Goal: Navigation & Orientation: Find specific page/section

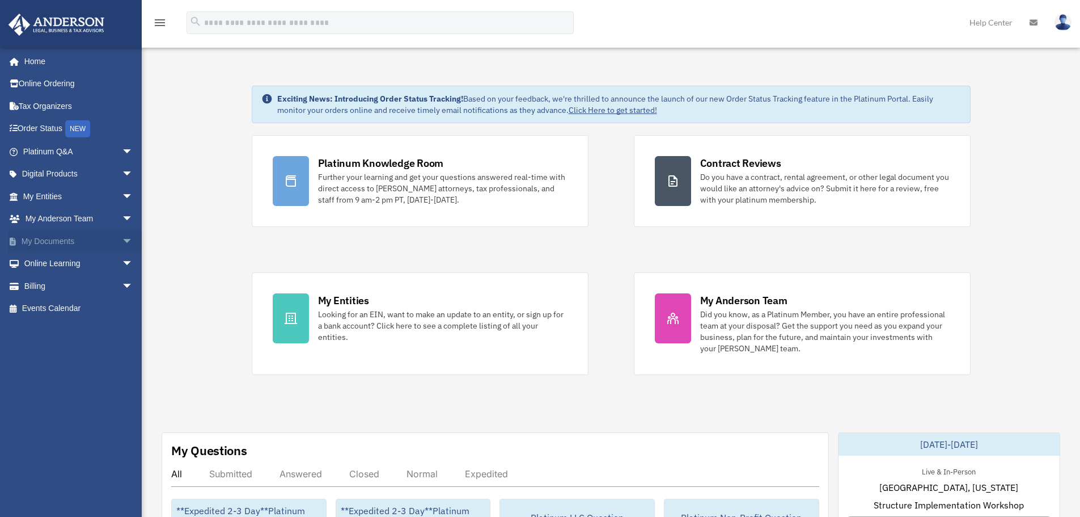
click at [62, 232] on link "My Documents arrow_drop_down" at bounding box center [79, 241] width 142 height 23
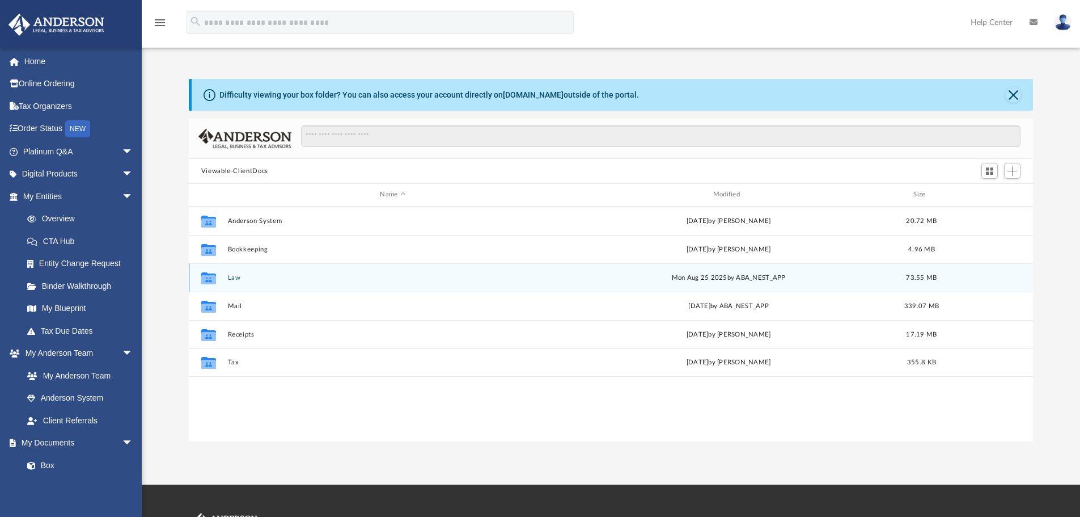
scroll to position [249, 836]
click at [236, 282] on div "Collaborated Folder Law [DATE] by ABA_NEST_APP 73.55 MB" at bounding box center [611, 277] width 845 height 28
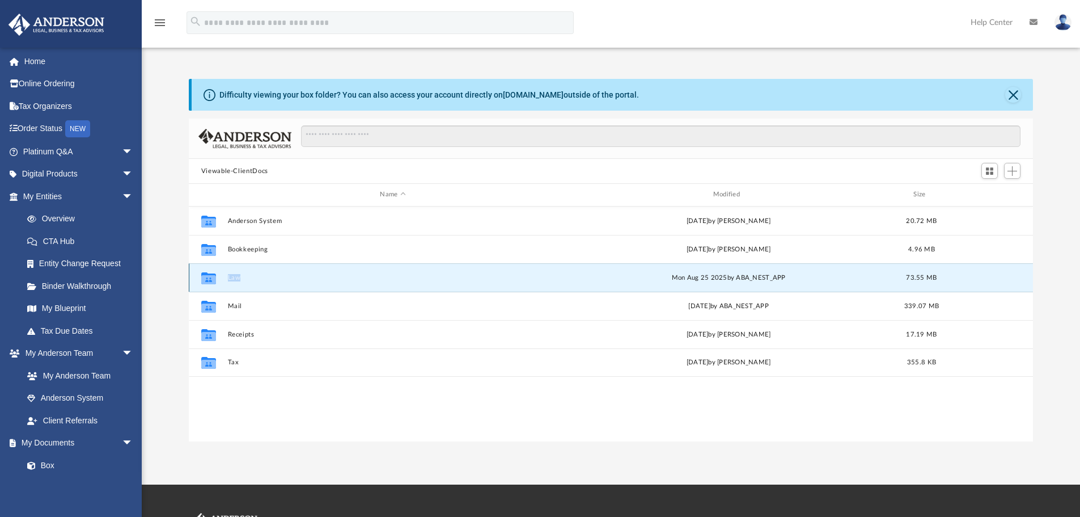
click at [236, 282] on div "Collaborated Folder Law [DATE] by ABA_NEST_APP 73.55 MB" at bounding box center [611, 277] width 845 height 28
click at [236, 274] on button "Law" at bounding box center [392, 277] width 331 height 7
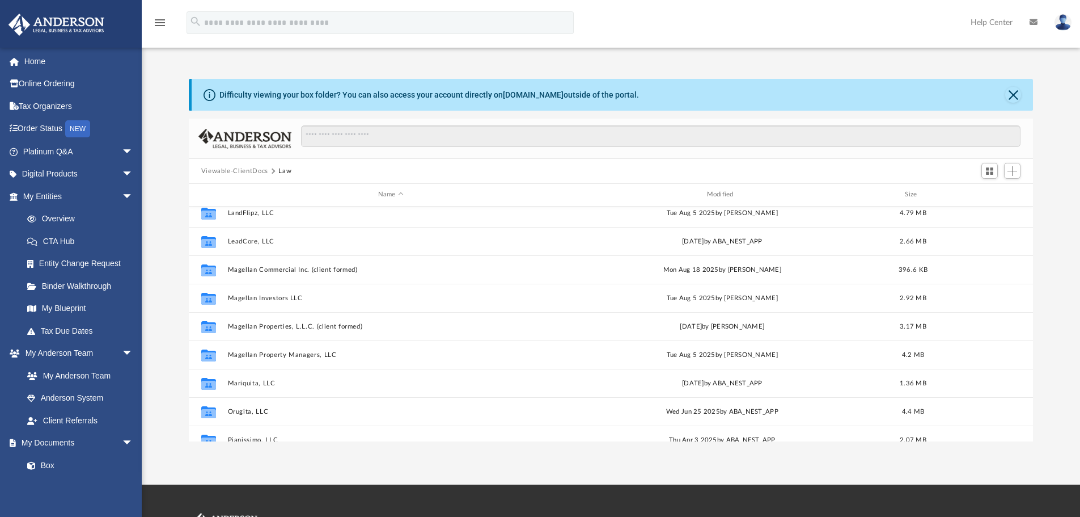
scroll to position [283, 0]
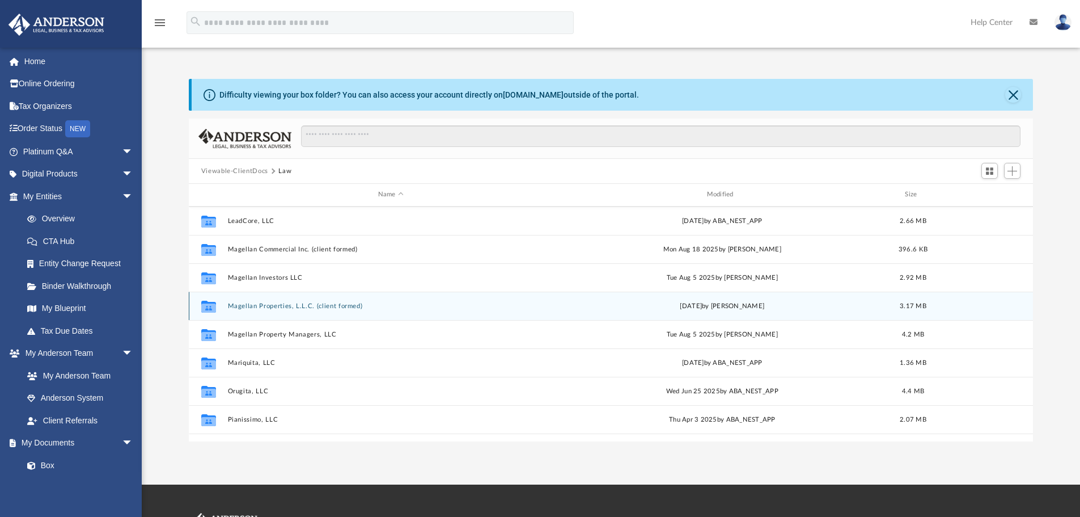
click at [328, 305] on button "Magellan Properties, L.L.C. (client formed)" at bounding box center [390, 305] width 327 height 7
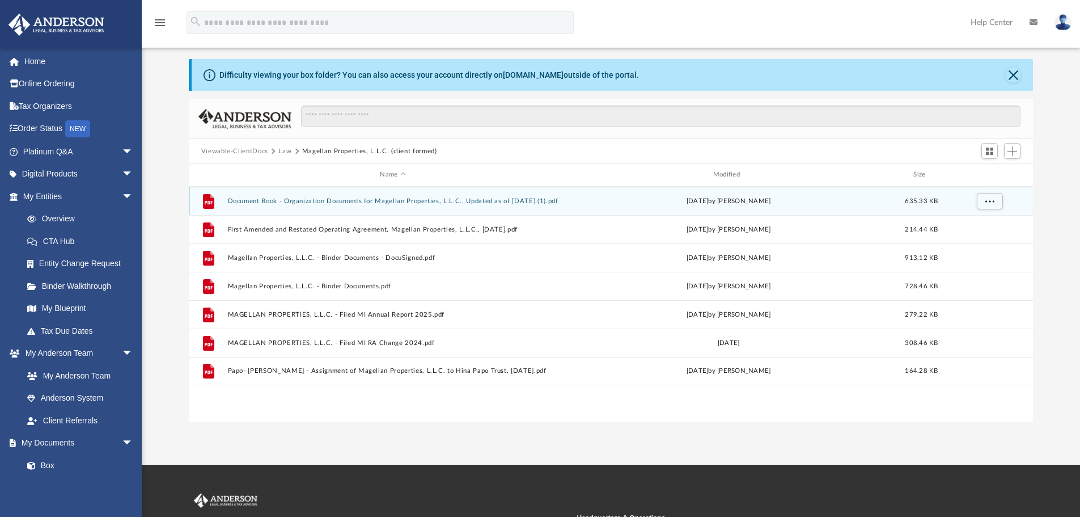
scroll to position [0, 0]
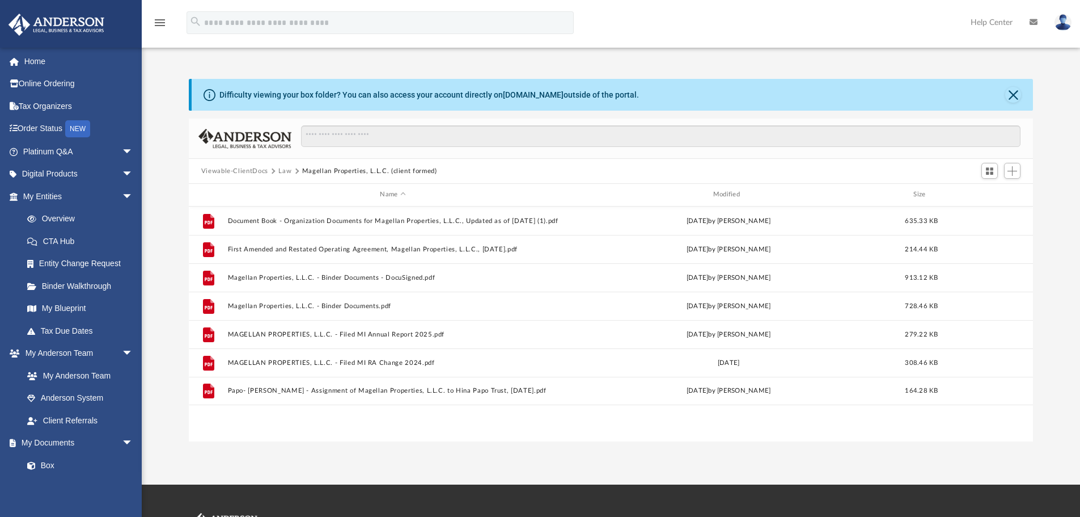
click at [359, 171] on button "Magellan Properties, L.L.C. (client formed)" at bounding box center [369, 171] width 135 height 10
click at [287, 173] on button "Law" at bounding box center [284, 171] width 13 height 10
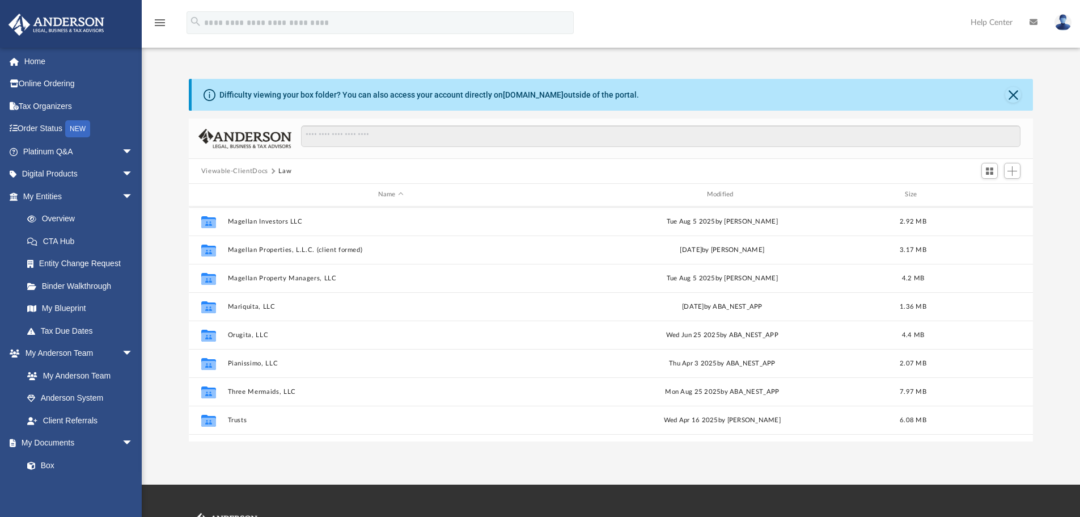
scroll to position [340, 0]
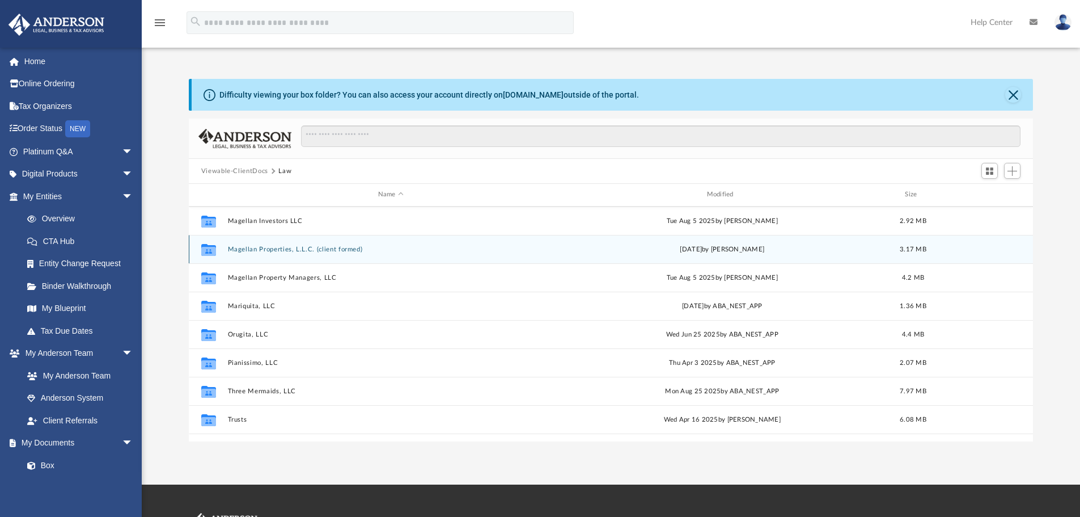
click at [340, 253] on button "Magellan Properties, L.L.C. (client formed)" at bounding box center [390, 248] width 327 height 7
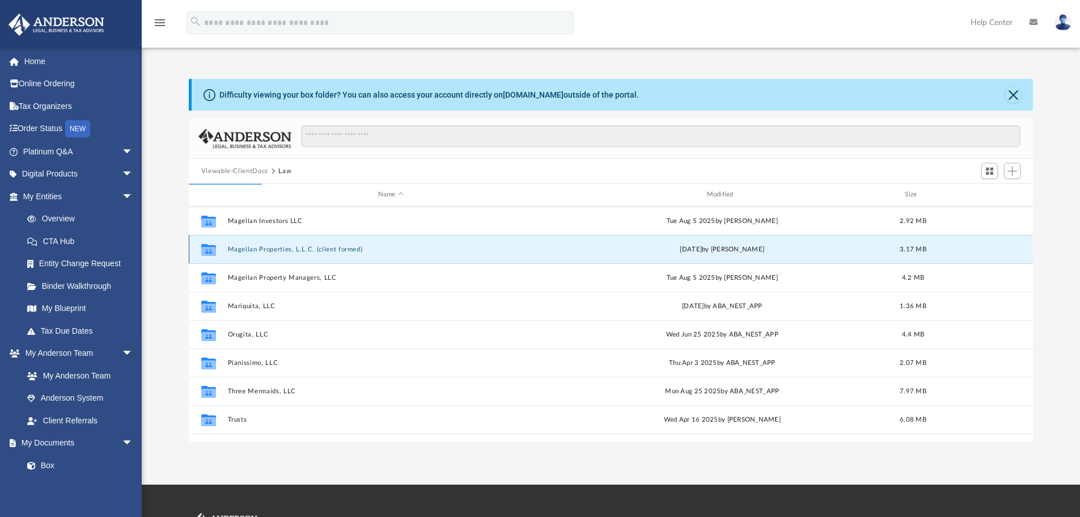
scroll to position [0, 0]
